Goal: Task Accomplishment & Management: Complete application form

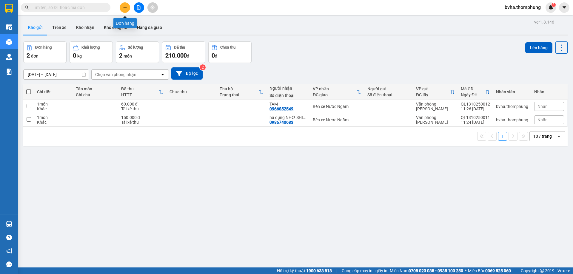
click at [124, 7] on icon "plus" at bounding box center [124, 7] width 3 height 0
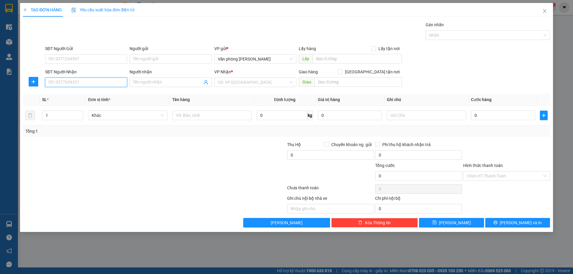
click at [84, 83] on input "SĐT Người Nhận" at bounding box center [86, 83] width 82 height 10
type input "0377676967"
click at [185, 81] on input "Người nhận" at bounding box center [167, 82] width 69 height 7
click at [231, 86] on input "search" at bounding box center [253, 82] width 71 height 9
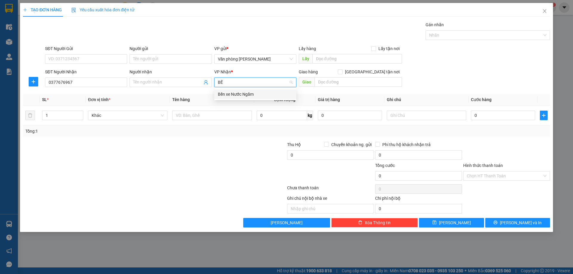
type input "BẾN"
click at [237, 95] on div "Bến xe Nước Ngầm" at bounding box center [255, 94] width 75 height 7
click at [490, 115] on input "0" at bounding box center [503, 116] width 64 height 10
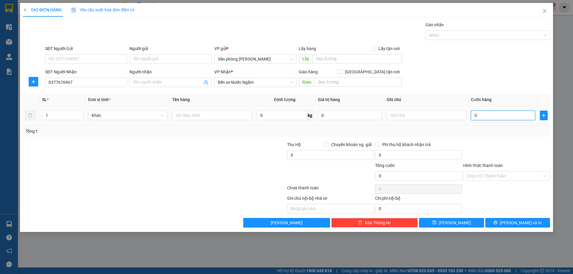
type input "8"
type input "80"
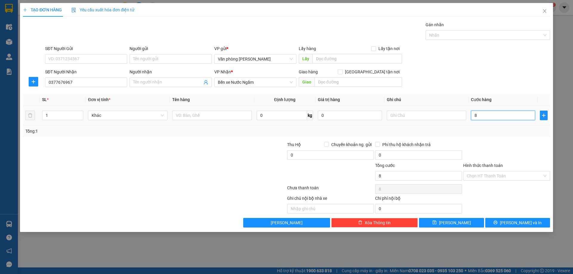
type input "80"
type input "800"
type input "8.000"
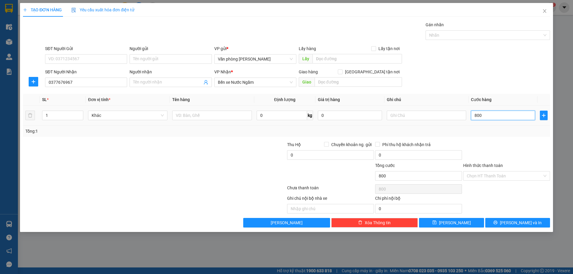
type input "8.000"
type input "80.000"
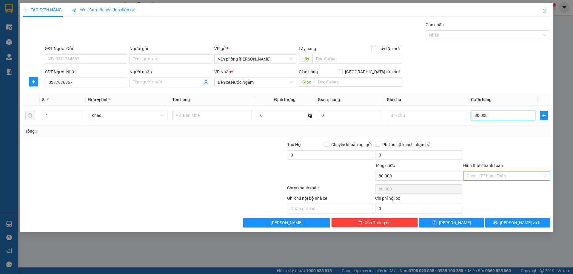
type input "80.000"
click at [520, 179] on input "Hình thức thanh toán" at bounding box center [504, 176] width 75 height 9
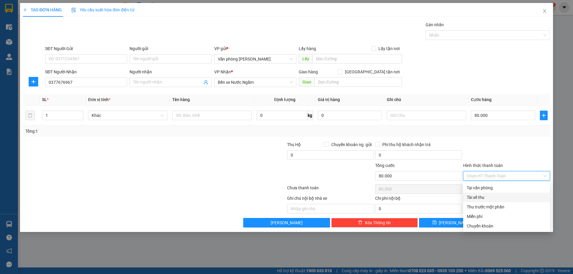
click at [483, 199] on div "Tài xế thu" at bounding box center [507, 197] width 80 height 7
type input "0"
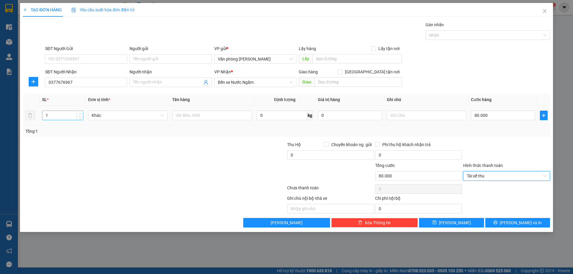
type input "2"
click at [78, 114] on span "Increase Value" at bounding box center [79, 113] width 7 height 5
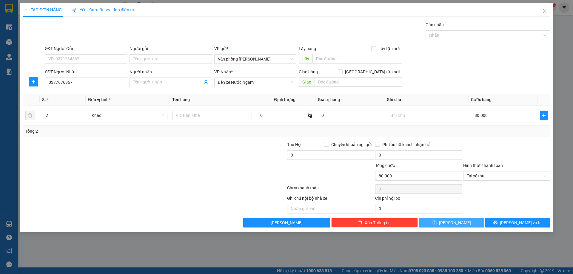
click at [468, 223] on button "Lưu" at bounding box center [451, 223] width 65 height 10
type input "1"
type input "0"
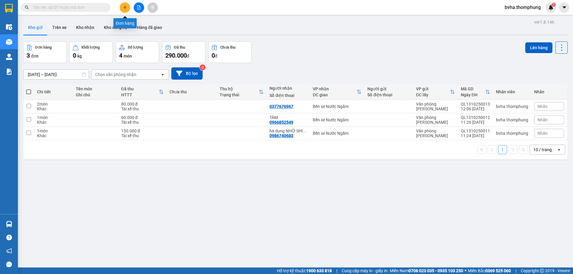
click at [126, 9] on icon "plus" at bounding box center [125, 7] width 4 height 4
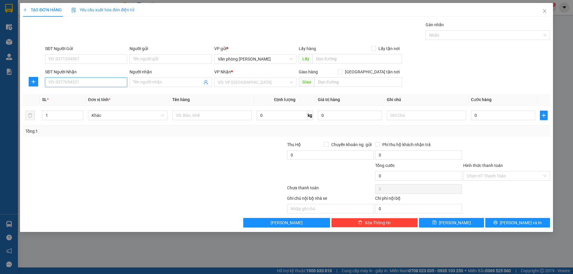
click at [78, 85] on input "SĐT Người Nhận" at bounding box center [86, 83] width 82 height 10
type input "0835879999"
click at [114, 95] on div "0835879999 - TRUNG HẢO" at bounding box center [86, 94] width 75 height 7
type input "TRUNG HẢO"
type input "0835879999"
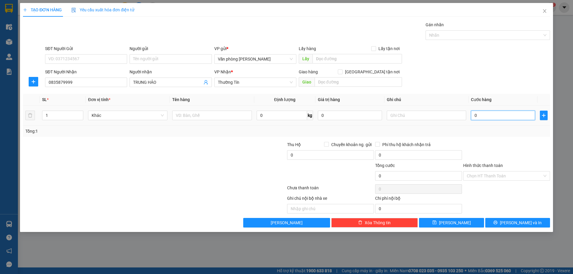
click at [501, 115] on input "0" at bounding box center [503, 116] width 64 height 10
type input "5"
type input "50"
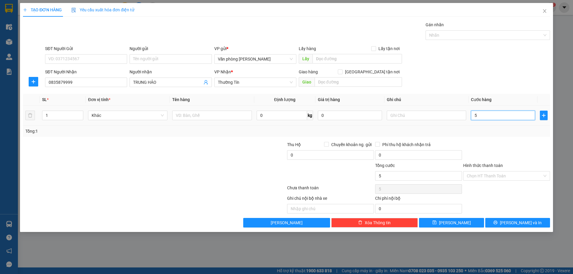
type input "50"
type input "500"
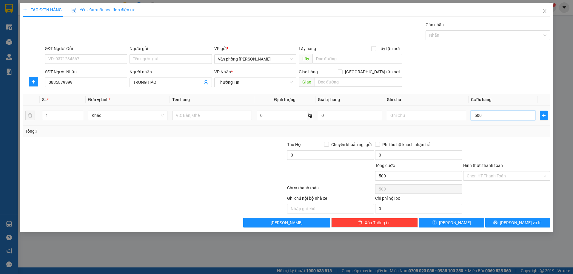
type input "5.000"
type input "50.000"
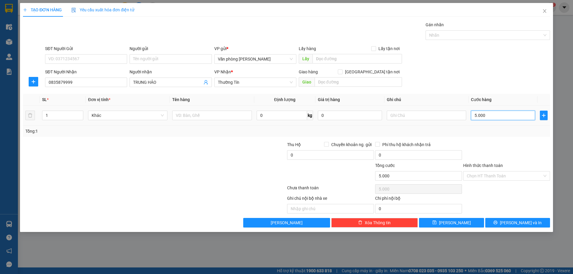
type input "50.000"
click at [494, 179] on input "Hình thức thanh toán" at bounding box center [504, 176] width 75 height 9
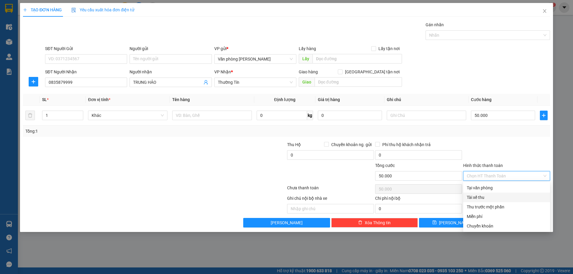
click at [486, 197] on div "Tài xế thu" at bounding box center [507, 197] width 80 height 7
type input "0"
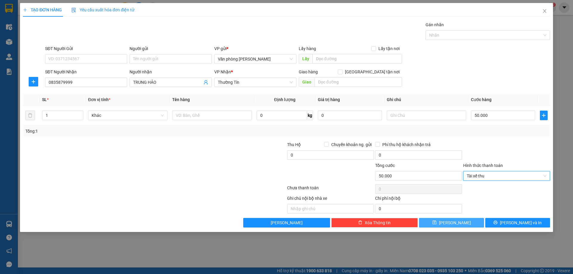
click at [455, 224] on span "Lưu" at bounding box center [455, 223] width 32 height 7
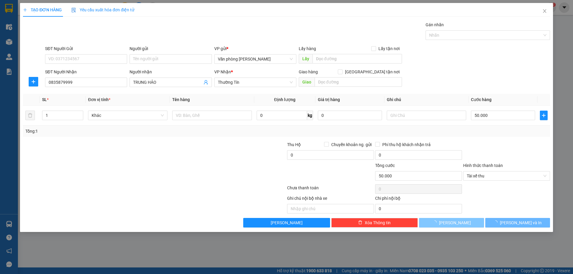
type input "0"
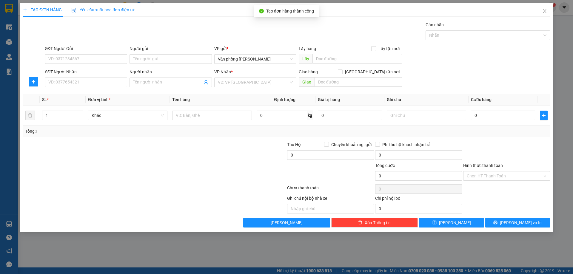
click at [6, 29] on div "TẠO ĐƠN HÀNG Yêu cầu xuất hóa đơn điện tử Transit Pickup Surcharge Ids Transit …" at bounding box center [286, 137] width 573 height 274
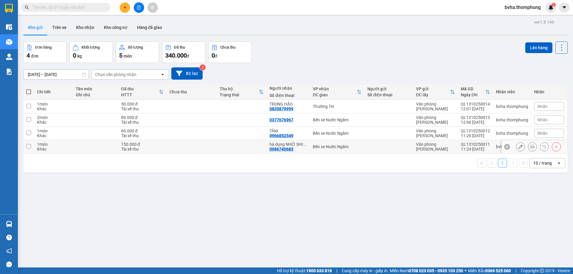
scroll to position [27, 0]
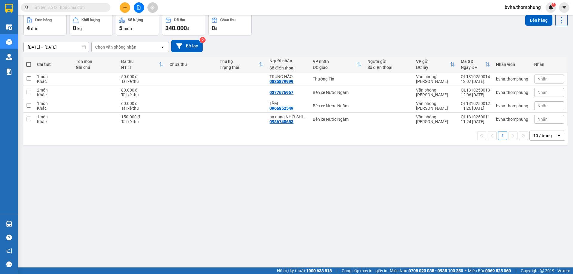
click at [27, 63] on span at bounding box center [28, 64] width 5 height 5
click at [29, 61] on input "checkbox" at bounding box center [29, 61] width 0 height 0
checkbox input "true"
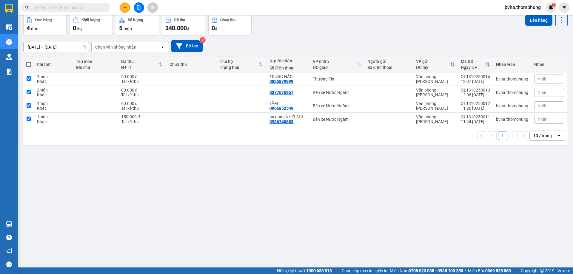
checkbox input "true"
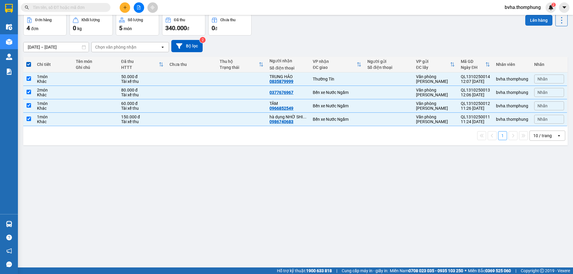
click at [528, 18] on button "Lên hàng" at bounding box center [538, 20] width 27 height 11
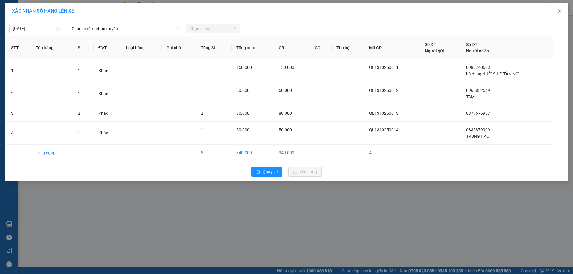
click at [145, 29] on span "Chọn tuyến - nhóm tuyến" at bounding box center [125, 28] width 106 height 9
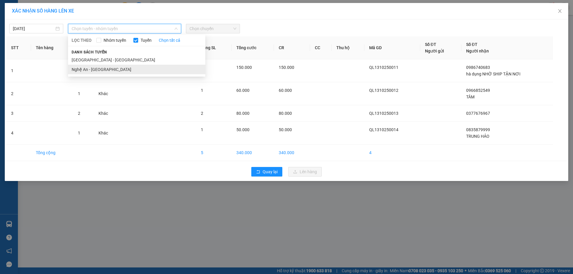
click at [92, 69] on li "Nghệ An - [GEOGRAPHIC_DATA]" at bounding box center [136, 70] width 137 height 10
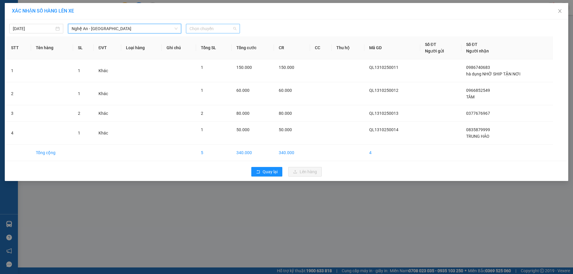
click at [212, 30] on span "Chọn chuyến" at bounding box center [212, 28] width 47 height 9
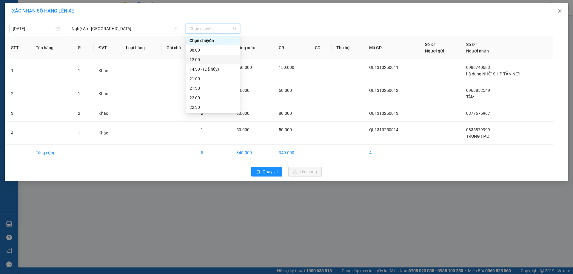
click at [201, 60] on div "12:00" at bounding box center [212, 59] width 47 height 7
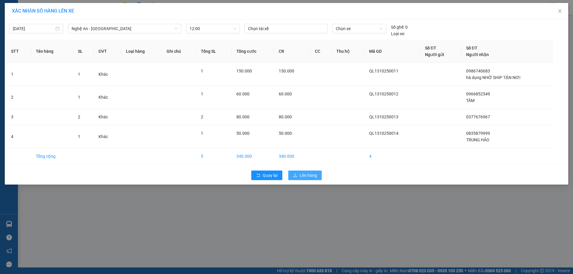
click at [315, 175] on span "Lên hàng" at bounding box center [308, 175] width 17 height 7
